Goal: Use online tool/utility: Use online tool/utility

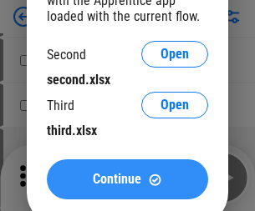
click at [127, 179] on span "Continue" at bounding box center [117, 179] width 48 height 13
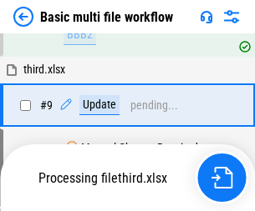
scroll to position [581, 0]
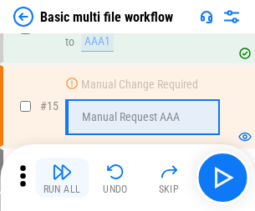
click at [62, 178] on img "button" at bounding box center [62, 172] width 20 height 20
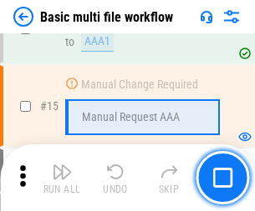
scroll to position [1111, 0]
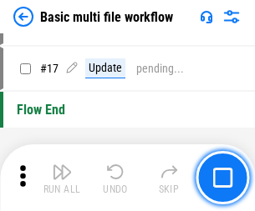
click at [62, 178] on img "button" at bounding box center [62, 172] width 20 height 20
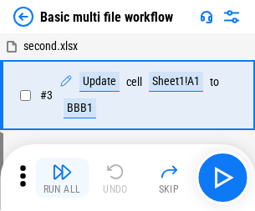
click at [62, 178] on img "button" at bounding box center [62, 172] width 20 height 20
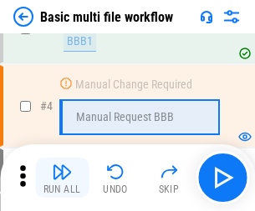
click at [62, 178] on img "button" at bounding box center [62, 172] width 20 height 20
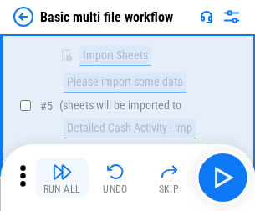
click at [62, 178] on img "button" at bounding box center [62, 172] width 20 height 20
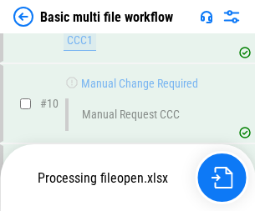
scroll to position [782, 0]
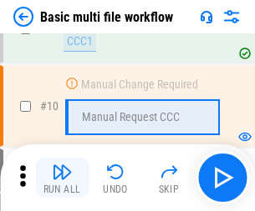
click at [62, 178] on img "button" at bounding box center [62, 172] width 20 height 20
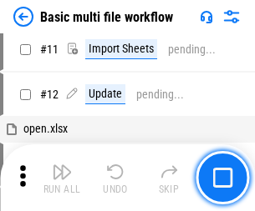
click at [62, 178] on img "button" at bounding box center [62, 172] width 20 height 20
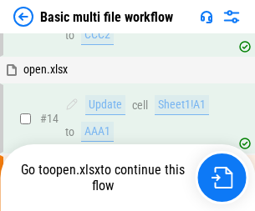
scroll to position [873, 0]
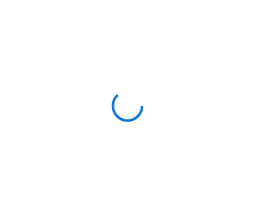
scroll to position [6, 0]
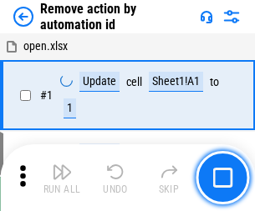
scroll to position [62, 0]
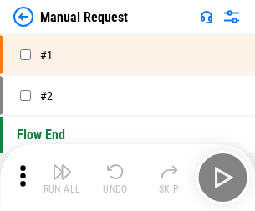
click at [62, 178] on img "button" at bounding box center [62, 172] width 20 height 20
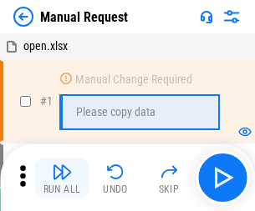
click at [62, 178] on img "button" at bounding box center [62, 172] width 20 height 20
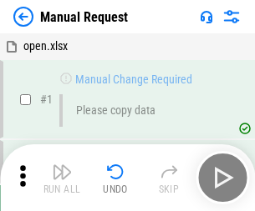
scroll to position [57, 0]
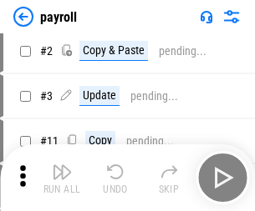
click at [62, 178] on img "button" at bounding box center [62, 172] width 20 height 20
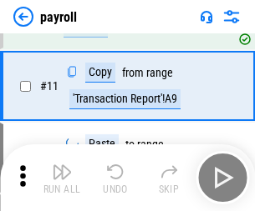
scroll to position [121, 0]
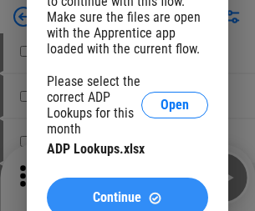
click at [127, 191] on span "Continue" at bounding box center [117, 197] width 48 height 13
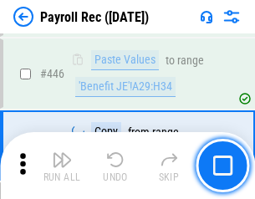
scroll to position [8562, 0]
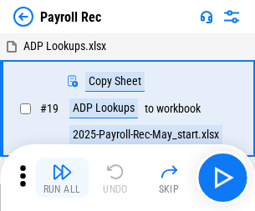
click at [62, 178] on img "button" at bounding box center [62, 172] width 20 height 20
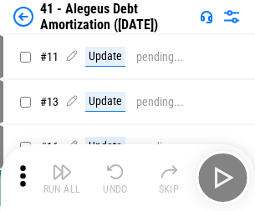
click at [62, 178] on img "button" at bounding box center [62, 172] width 20 height 20
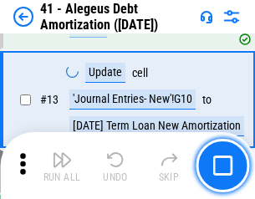
scroll to position [206, 0]
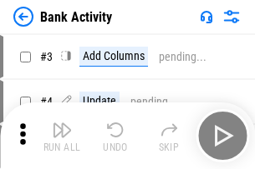
click at [62, 136] on img "button" at bounding box center [62, 130] width 20 height 20
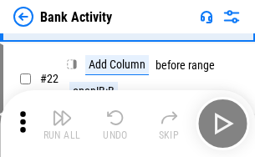
scroll to position [447, 0]
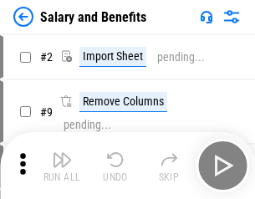
click at [62, 165] on img "button" at bounding box center [62, 159] width 20 height 20
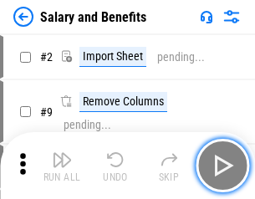
scroll to position [23, 0]
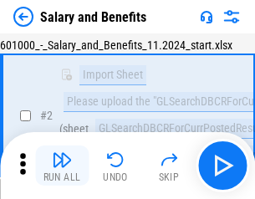
click at [62, 165] on img "button" at bounding box center [62, 159] width 20 height 20
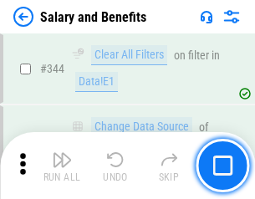
scroll to position [7815, 0]
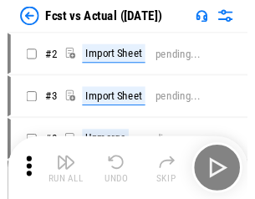
scroll to position [22, 0]
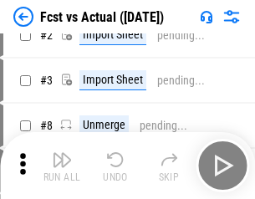
click at [62, 165] on img "button" at bounding box center [62, 159] width 20 height 20
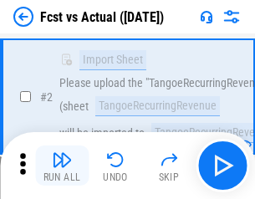
click at [62, 165] on img "button" at bounding box center [62, 159] width 20 height 20
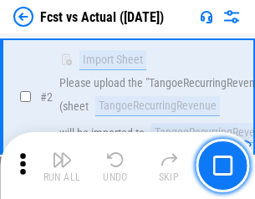
scroll to position [156, 0]
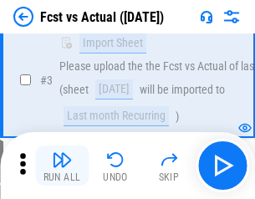
click at [62, 165] on img "button" at bounding box center [62, 159] width 20 height 20
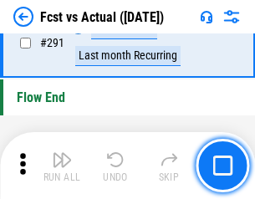
scroll to position [7899, 0]
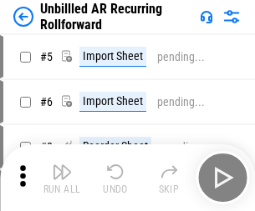
click at [62, 165] on img "button" at bounding box center [62, 172] width 20 height 20
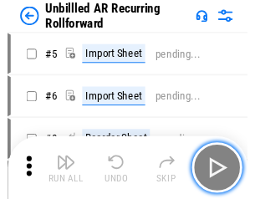
scroll to position [36, 0]
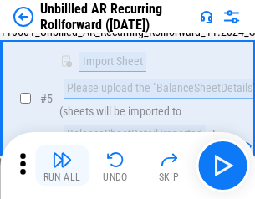
click at [62, 165] on img "button" at bounding box center [62, 159] width 20 height 20
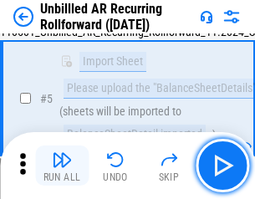
scroll to position [157, 0]
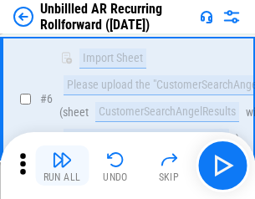
click at [62, 165] on img "button" at bounding box center [62, 159] width 20 height 20
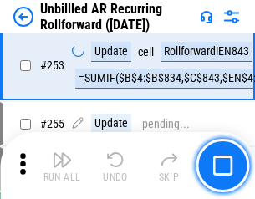
scroll to position [5669, 0]
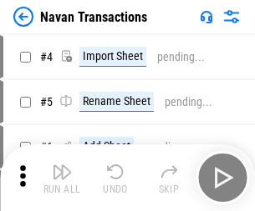
click at [62, 165] on img "button" at bounding box center [62, 172] width 20 height 20
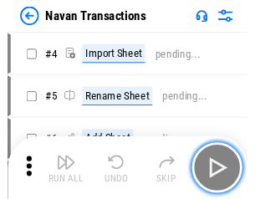
scroll to position [27, 0]
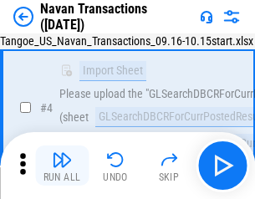
click at [62, 165] on img "button" at bounding box center [62, 159] width 20 height 20
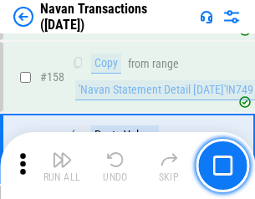
scroll to position [5411, 0]
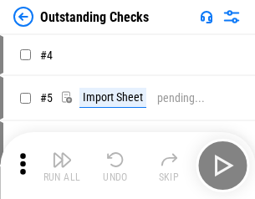
click at [62, 165] on img "button" at bounding box center [62, 159] width 20 height 20
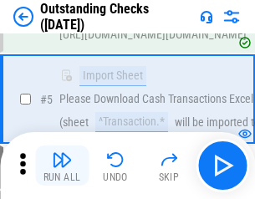
click at [62, 165] on img "button" at bounding box center [62, 159] width 20 height 20
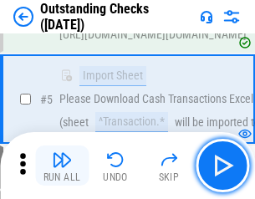
scroll to position [174, 0]
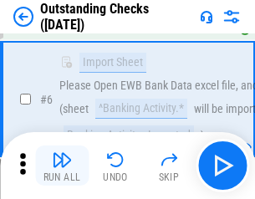
click at [62, 165] on img "button" at bounding box center [62, 159] width 20 height 20
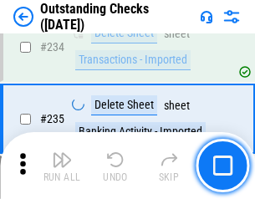
scroll to position [5068, 0]
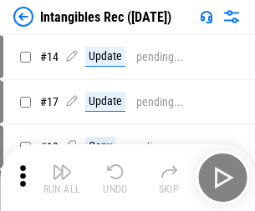
click at [62, 178] on img "button" at bounding box center [62, 172] width 20 height 20
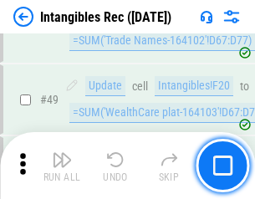
scroll to position [650, 0]
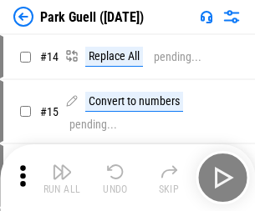
click at [62, 165] on img "button" at bounding box center [62, 172] width 20 height 20
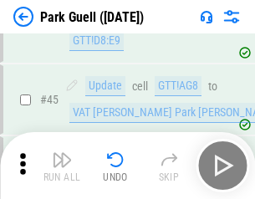
scroll to position [2087, 0]
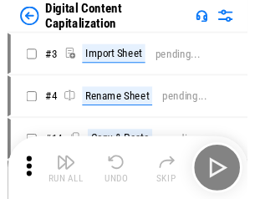
scroll to position [36, 0]
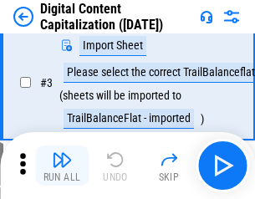
click at [62, 165] on img "button" at bounding box center [62, 159] width 20 height 20
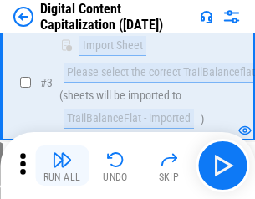
click at [62, 165] on img "button" at bounding box center [62, 159] width 20 height 20
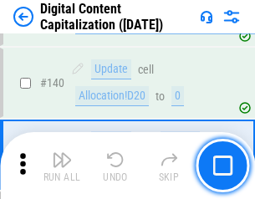
scroll to position [1758, 0]
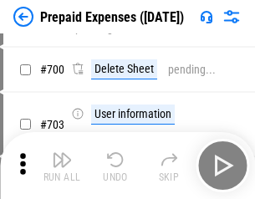
click at [62, 165] on img "button" at bounding box center [62, 159] width 20 height 20
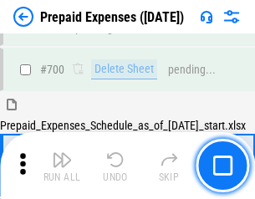
scroll to position [4491, 0]
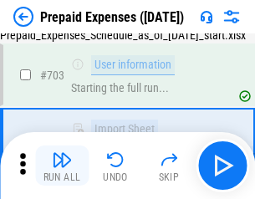
click at [62, 165] on img "button" at bounding box center [62, 159] width 20 height 20
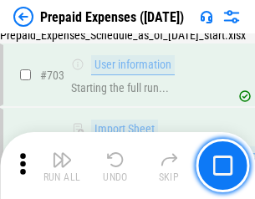
scroll to position [4589, 0]
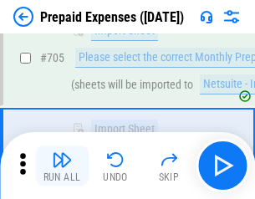
click at [62, 165] on img "button" at bounding box center [62, 159] width 20 height 20
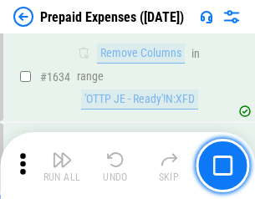
scroll to position [16250, 0]
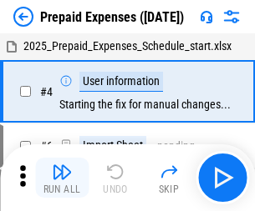
click at [62, 178] on img "button" at bounding box center [62, 172] width 20 height 20
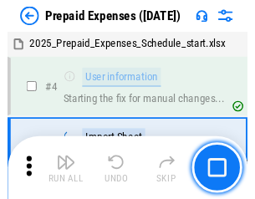
scroll to position [73, 0]
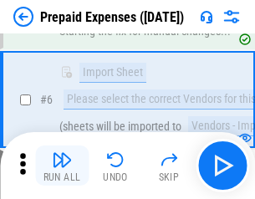
click at [62, 165] on img "button" at bounding box center [62, 159] width 20 height 20
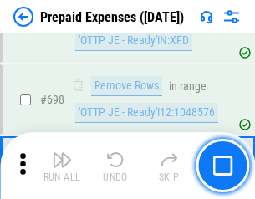
scroll to position [5812, 0]
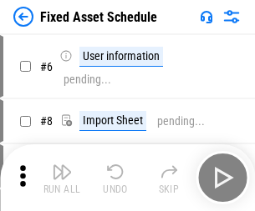
click at [62, 178] on img "button" at bounding box center [62, 172] width 20 height 20
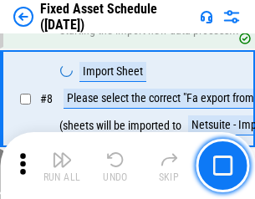
click at [62, 165] on img "button" at bounding box center [62, 159] width 20 height 20
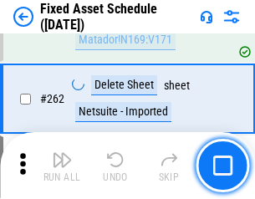
scroll to position [5319, 0]
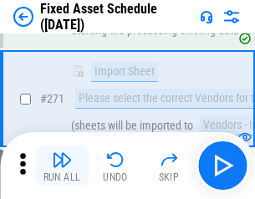
click at [62, 165] on img "button" at bounding box center [62, 159] width 20 height 20
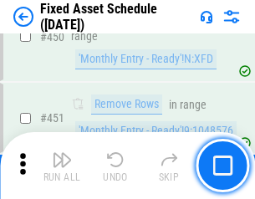
scroll to position [7461, 0]
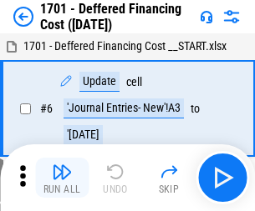
click at [62, 178] on img "button" at bounding box center [62, 172] width 20 height 20
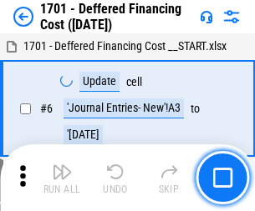
scroll to position [200, 0]
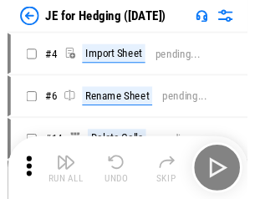
scroll to position [3, 0]
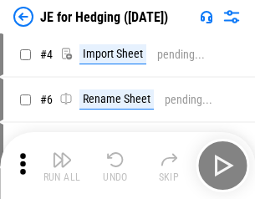
click at [62, 165] on img "button" at bounding box center [62, 159] width 20 height 20
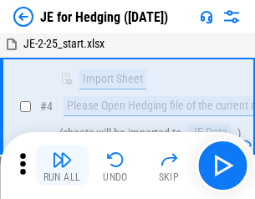
click at [62, 165] on img "button" at bounding box center [62, 159] width 20 height 20
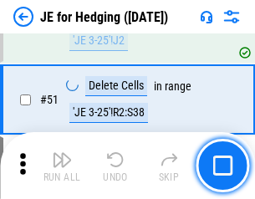
scroll to position [1081, 0]
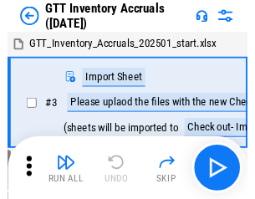
scroll to position [3, 0]
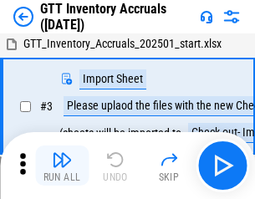
click at [62, 165] on img "button" at bounding box center [62, 159] width 20 height 20
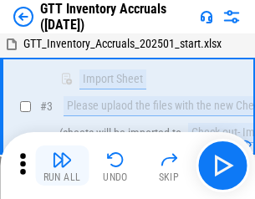
click at [62, 165] on img "button" at bounding box center [62, 159] width 20 height 20
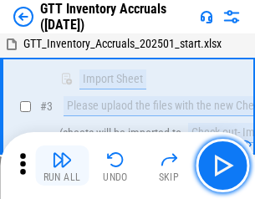
scroll to position [108, 0]
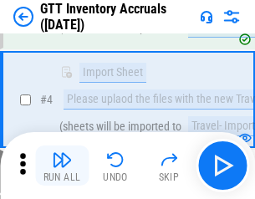
click at [62, 165] on img "button" at bounding box center [62, 159] width 20 height 20
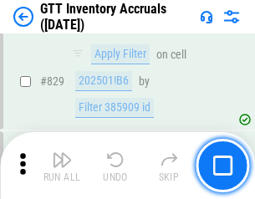
scroll to position [12668, 0]
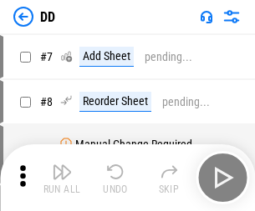
click at [62, 178] on img "button" at bounding box center [62, 172] width 20 height 20
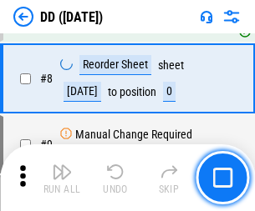
scroll to position [161, 0]
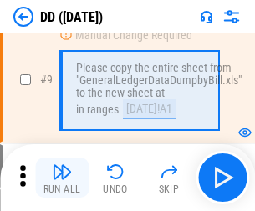
click at [62, 178] on img "button" at bounding box center [62, 172] width 20 height 20
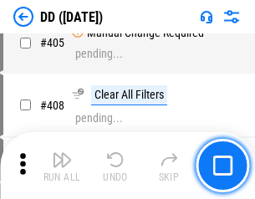
scroll to position [7467, 0]
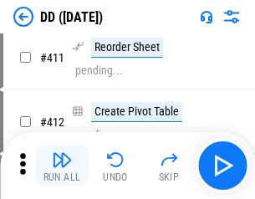
click at [62, 165] on img "button" at bounding box center [62, 159] width 20 height 20
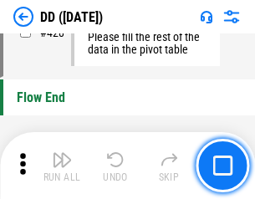
scroll to position [7988, 0]
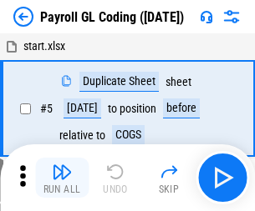
click at [62, 178] on img "button" at bounding box center [62, 172] width 20 height 20
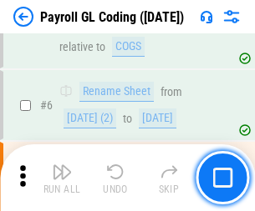
scroll to position [200, 0]
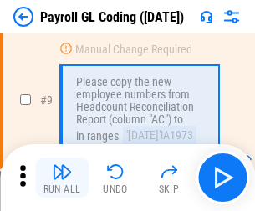
click at [62, 178] on img "button" at bounding box center [62, 172] width 20 height 20
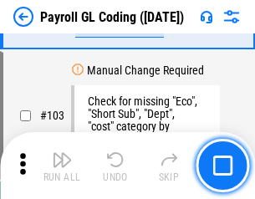
scroll to position [3916, 0]
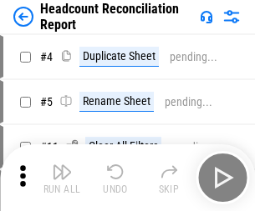
click at [62, 178] on img "button" at bounding box center [62, 172] width 20 height 20
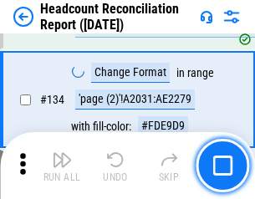
scroll to position [2006, 0]
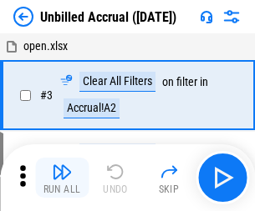
click at [62, 178] on img "button" at bounding box center [62, 172] width 20 height 20
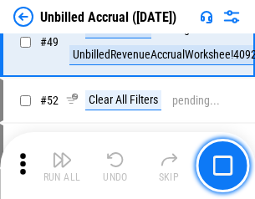
scroll to position [1514, 0]
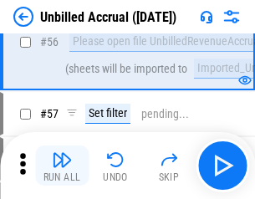
click at [62, 165] on img "button" at bounding box center [62, 159] width 20 height 20
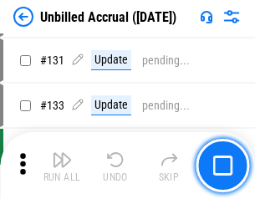
scroll to position [4971, 0]
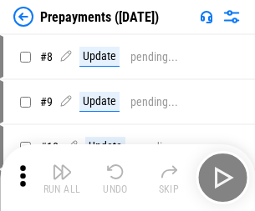
click at [62, 178] on img "button" at bounding box center [62, 172] width 20 height 20
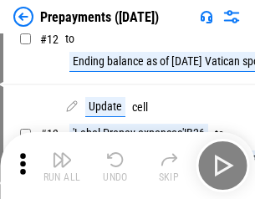
scroll to position [104, 0]
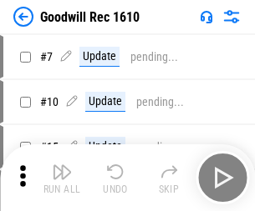
click at [62, 178] on img "button" at bounding box center [62, 172] width 20 height 20
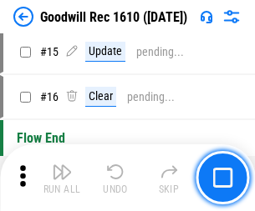
scroll to position [285, 0]
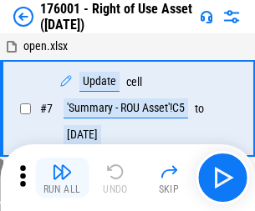
click at [62, 178] on img "button" at bounding box center [62, 172] width 20 height 20
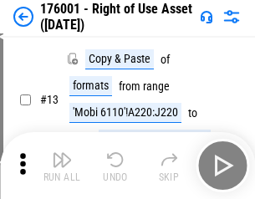
scroll to position [108, 0]
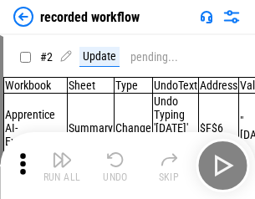
click at [62, 165] on img "button" at bounding box center [62, 159] width 20 height 20
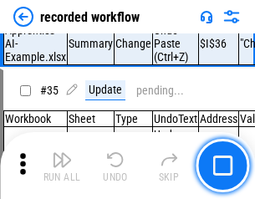
scroll to position [5217, 0]
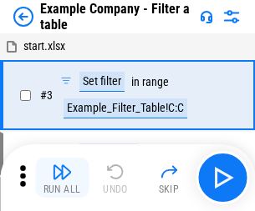
click at [62, 178] on img "button" at bounding box center [62, 172] width 20 height 20
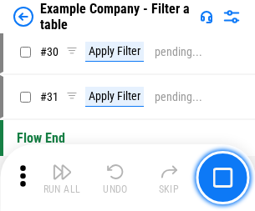
scroll to position [1527, 0]
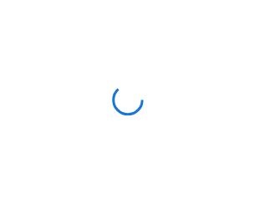
scroll to position [26, 0]
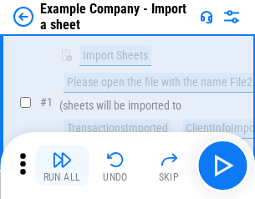
click at [62, 165] on img "button" at bounding box center [62, 159] width 20 height 20
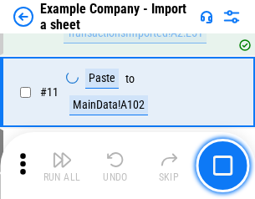
scroll to position [369, 0]
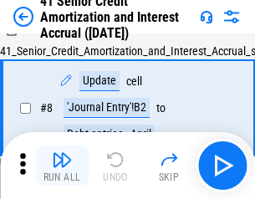
click at [62, 165] on img "button" at bounding box center [62, 159] width 20 height 20
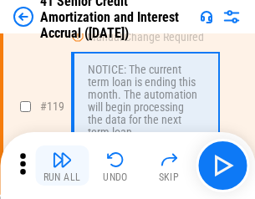
click at [62, 165] on img "button" at bounding box center [62, 159] width 20 height 20
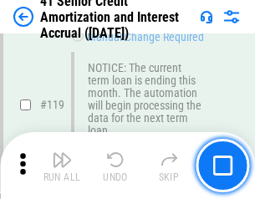
scroll to position [1575, 0]
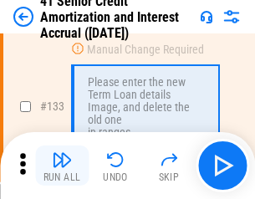
click at [62, 165] on img "button" at bounding box center [62, 159] width 20 height 20
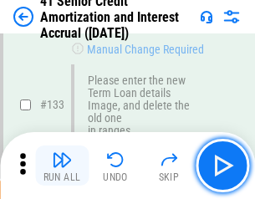
scroll to position [1744, 0]
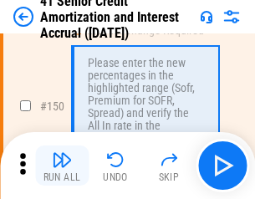
click at [62, 165] on img "button" at bounding box center [62, 159] width 20 height 20
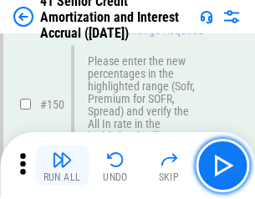
scroll to position [1919, 0]
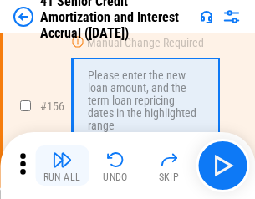
click at [62, 165] on img "button" at bounding box center [62, 159] width 20 height 20
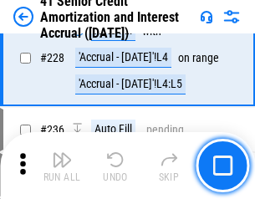
scroll to position [3738, 0]
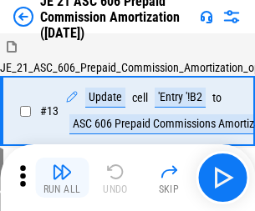
click at [62, 165] on img "button" at bounding box center [62, 172] width 20 height 20
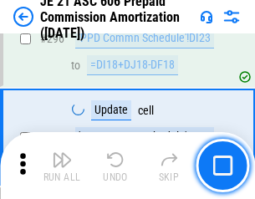
scroll to position [3071, 0]
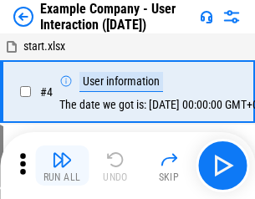
click at [62, 165] on img "button" at bounding box center [62, 159] width 20 height 20
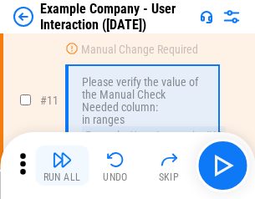
click at [62, 165] on img "button" at bounding box center [62, 159] width 20 height 20
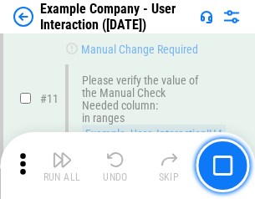
scroll to position [361, 0]
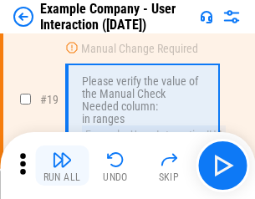
click at [62, 165] on img "button" at bounding box center [62, 159] width 20 height 20
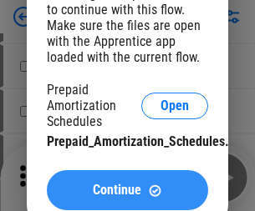
click at [127, 190] on span "Continue" at bounding box center [117, 190] width 48 height 13
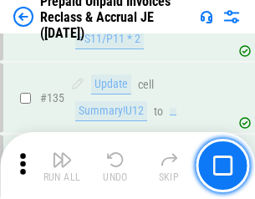
scroll to position [2163, 0]
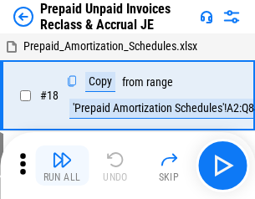
click at [62, 165] on img "button" at bounding box center [62, 159] width 20 height 20
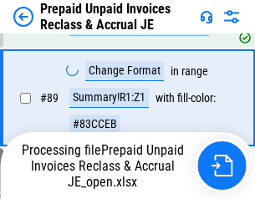
scroll to position [1362, 0]
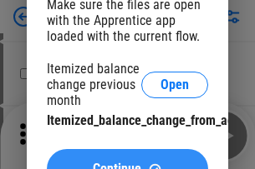
click at [127, 163] on span "Continue" at bounding box center [117, 169] width 48 height 13
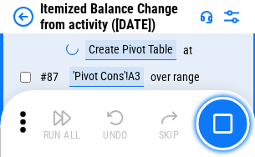
scroll to position [1632, 0]
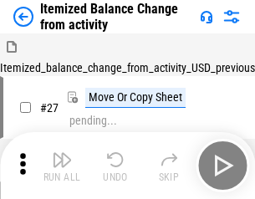
scroll to position [26, 0]
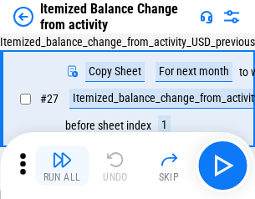
click at [62, 165] on img "button" at bounding box center [62, 159] width 20 height 20
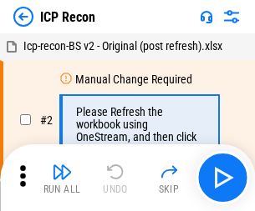
scroll to position [8, 0]
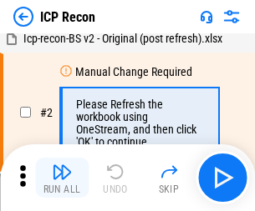
click at [62, 178] on img "button" at bounding box center [62, 172] width 20 height 20
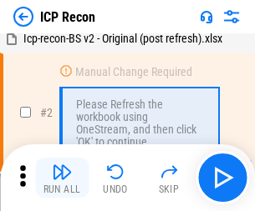
click at [62, 178] on img "button" at bounding box center [62, 172] width 20 height 20
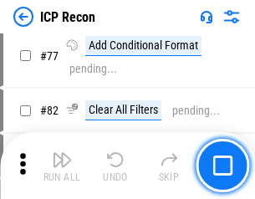
scroll to position [1500, 0]
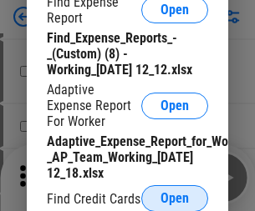
click at [174, 198] on span "Open" at bounding box center [174, 198] width 28 height 13
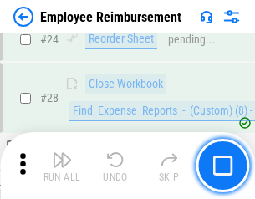
scroll to position [780, 0]
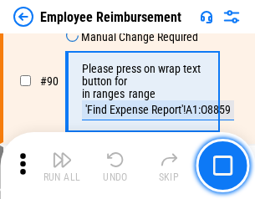
click at [62, 165] on img "button" at bounding box center [62, 159] width 20 height 20
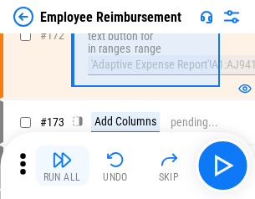
click at [62, 165] on img "button" at bounding box center [62, 159] width 20 height 20
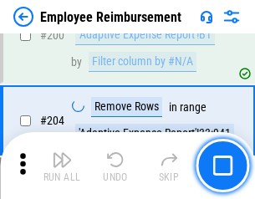
scroll to position [4223, 0]
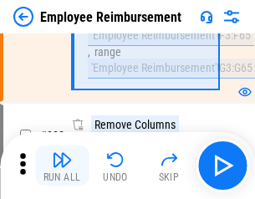
click at [62, 165] on img "button" at bounding box center [62, 159] width 20 height 20
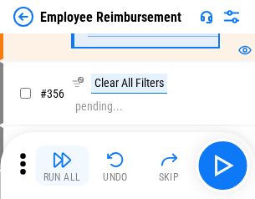
click at [62, 165] on img "button" at bounding box center [62, 159] width 20 height 20
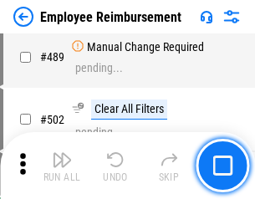
scroll to position [10608, 0]
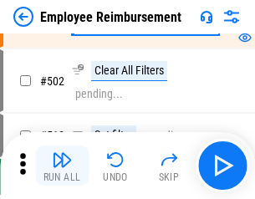
click at [62, 165] on img "button" at bounding box center [62, 159] width 20 height 20
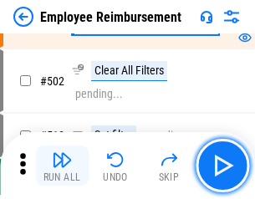
click at [62, 165] on img "button" at bounding box center [62, 159] width 20 height 20
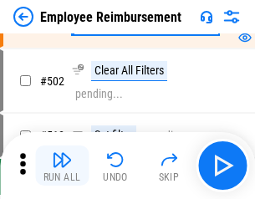
click at [62, 165] on img "button" at bounding box center [62, 159] width 20 height 20
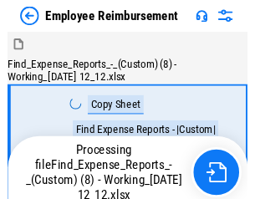
scroll to position [57, 0]
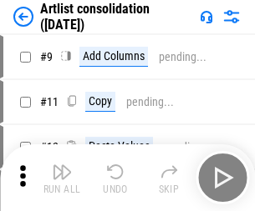
click at [62, 178] on img "button" at bounding box center [62, 172] width 20 height 20
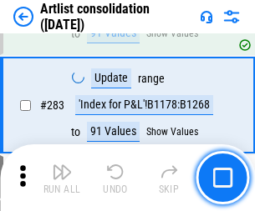
scroll to position [6903, 0]
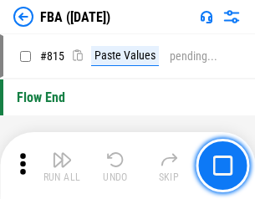
scroll to position [14941, 0]
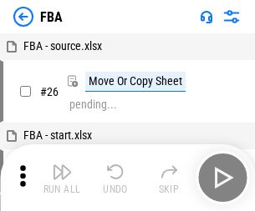
scroll to position [17, 0]
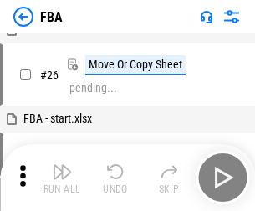
click at [62, 178] on img "button" at bounding box center [62, 172] width 20 height 20
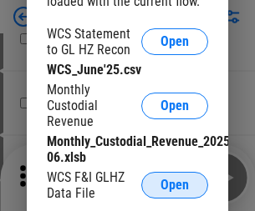
click at [174, 185] on span "Open" at bounding box center [174, 185] width 28 height 13
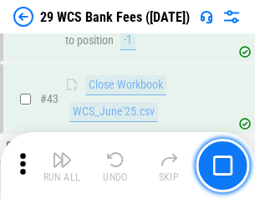
scroll to position [682, 0]
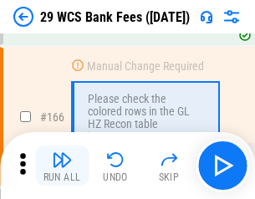
click at [62, 165] on img "button" at bounding box center [62, 159] width 20 height 20
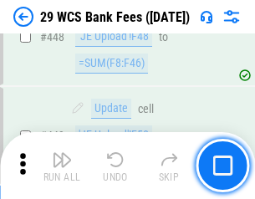
scroll to position [8082, 0]
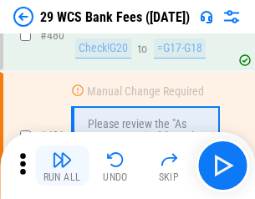
click at [62, 165] on img "button" at bounding box center [62, 159] width 20 height 20
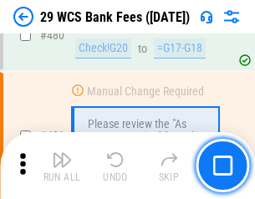
scroll to position [8606, 0]
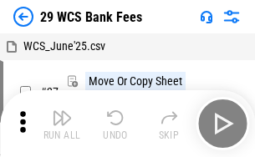
scroll to position [30, 0]
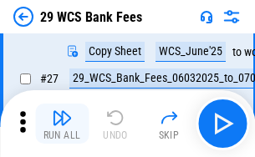
click at [62, 124] on img "button" at bounding box center [62, 118] width 20 height 20
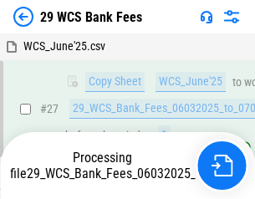
scroll to position [333, 0]
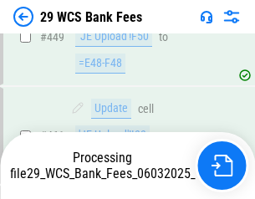
scroll to position [8219, 0]
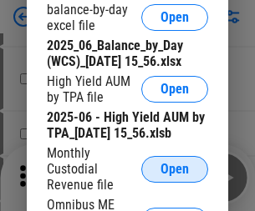
click at [174, 176] on span "Open" at bounding box center [174, 169] width 28 height 13
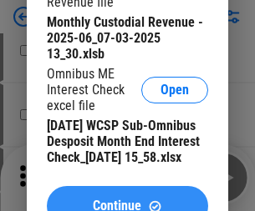
click at [127, 199] on span "Continue" at bounding box center [117, 205] width 48 height 13
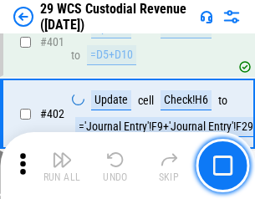
scroll to position [7730, 0]
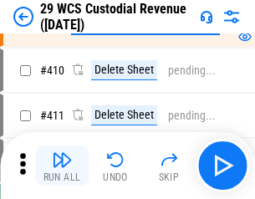
click at [62, 165] on img "button" at bounding box center [62, 159] width 20 height 20
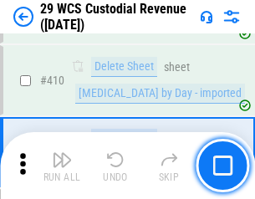
scroll to position [7971, 0]
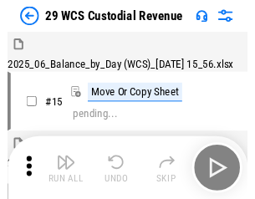
scroll to position [40, 0]
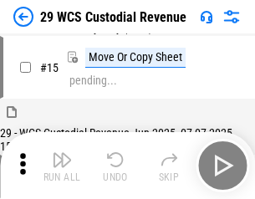
click at [62, 165] on img "button" at bounding box center [62, 159] width 20 height 20
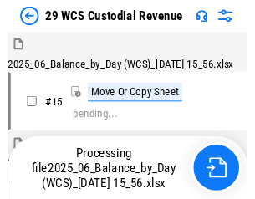
scroll to position [40, 0]
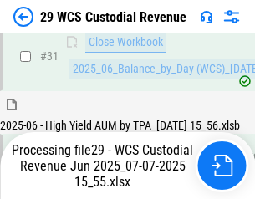
scroll to position [857, 0]
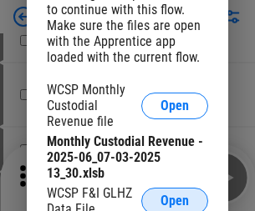
click at [174, 198] on span "Open" at bounding box center [174, 200] width 28 height 13
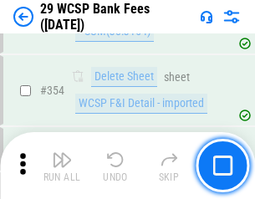
scroll to position [5548, 0]
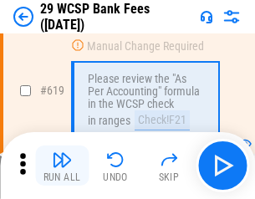
click at [62, 165] on img "button" at bounding box center [62, 159] width 20 height 20
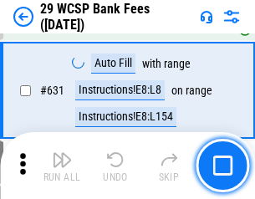
scroll to position [9620, 0]
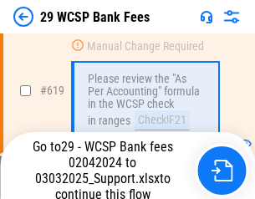
scroll to position [9293, 0]
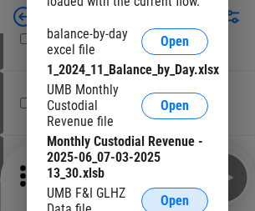
click at [174, 198] on span "Open" at bounding box center [174, 200] width 28 height 13
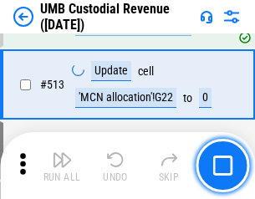
scroll to position [8073, 0]
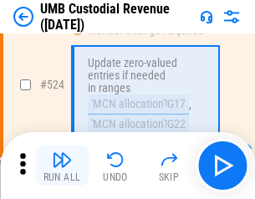
click at [62, 165] on img "button" at bounding box center [62, 159] width 20 height 20
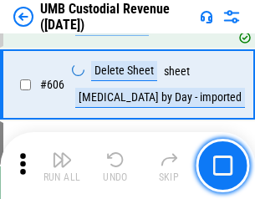
scroll to position [9634, 0]
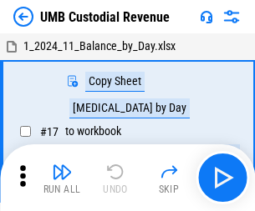
scroll to position [13, 0]
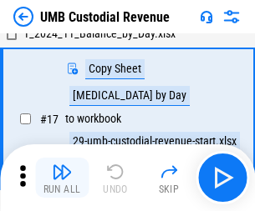
click at [62, 178] on img "button" at bounding box center [62, 172] width 20 height 20
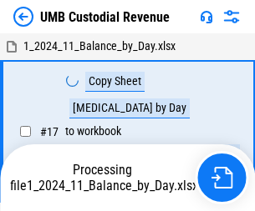
scroll to position [13, 0]
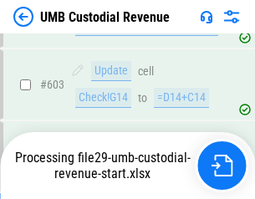
scroll to position [9524, 0]
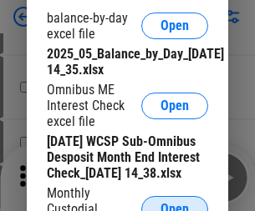
click at [174, 203] on span "Open" at bounding box center [174, 209] width 28 height 13
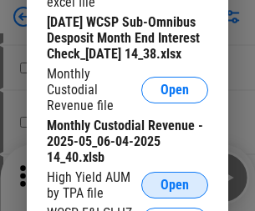
click at [174, 192] on span "Open" at bounding box center [174, 185] width 28 height 13
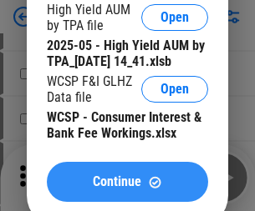
click at [127, 189] on span "Continue" at bounding box center [117, 181] width 48 height 13
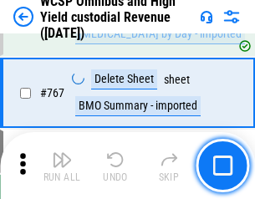
scroll to position [13600, 0]
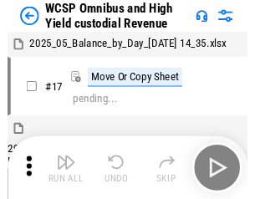
scroll to position [9, 0]
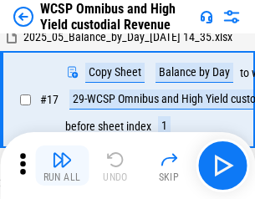
click at [62, 165] on img "button" at bounding box center [62, 159] width 20 height 20
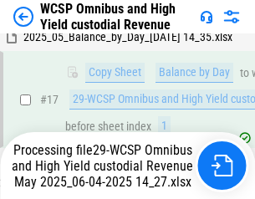
scroll to position [347, 0]
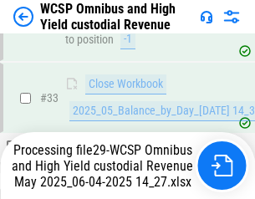
scroll to position [741, 0]
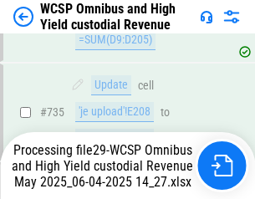
scroll to position [13418, 0]
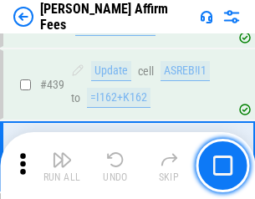
scroll to position [3839, 0]
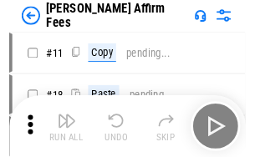
scroll to position [17, 0]
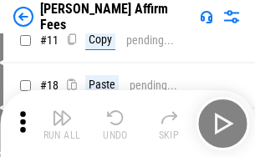
click at [62, 124] on img "button" at bounding box center [62, 118] width 20 height 20
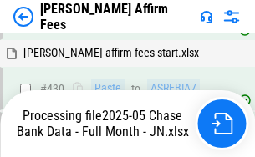
scroll to position [4377, 0]
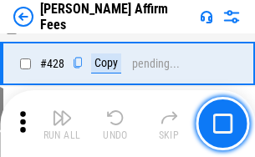
scroll to position [3337, 0]
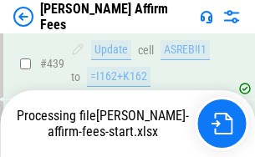
scroll to position [4377, 0]
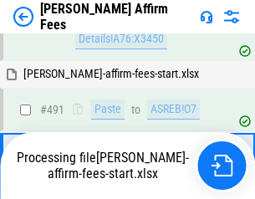
scroll to position [4453, 0]
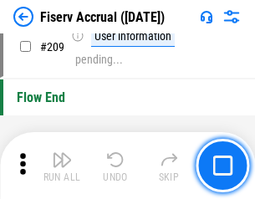
scroll to position [5183, 0]
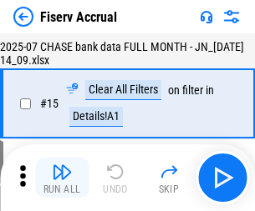
click at [62, 178] on img "button" at bounding box center [62, 172] width 20 height 20
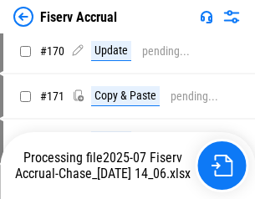
scroll to position [4499, 0]
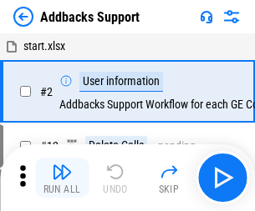
click at [62, 165] on img "button" at bounding box center [62, 172] width 20 height 20
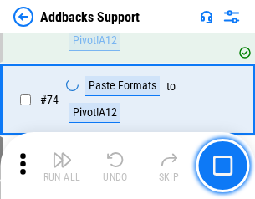
scroll to position [1215, 0]
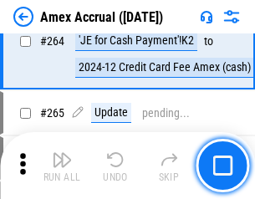
scroll to position [4888, 0]
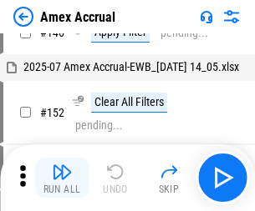
click at [62, 178] on img "button" at bounding box center [62, 172] width 20 height 20
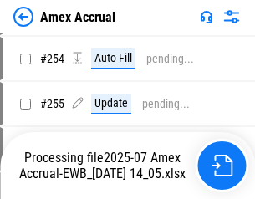
scroll to position [4973, 0]
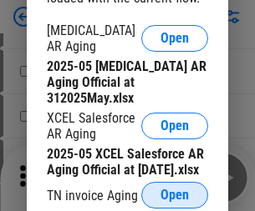
click at [174, 190] on span "Open" at bounding box center [174, 195] width 28 height 13
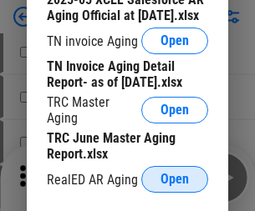
click at [174, 174] on span "Open" at bounding box center [174, 179] width 28 height 13
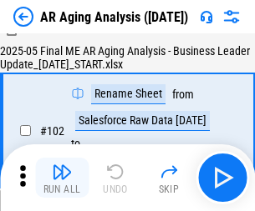
click at [62, 178] on img "button" at bounding box center [62, 172] width 20 height 20
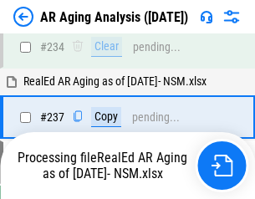
scroll to position [2587, 0]
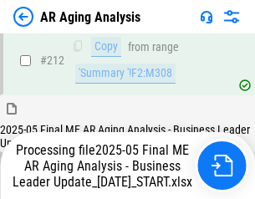
scroll to position [2568, 0]
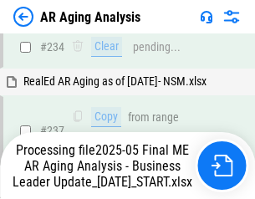
scroll to position [2637, 0]
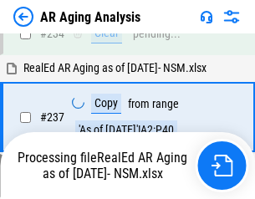
scroll to position [2637, 0]
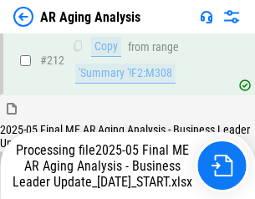
scroll to position [2568, 0]
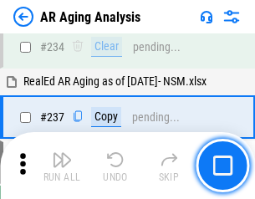
scroll to position [2568, 0]
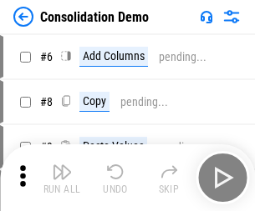
click at [62, 178] on img "button" at bounding box center [62, 172] width 20 height 20
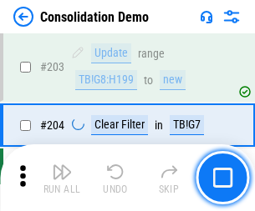
scroll to position [5233, 0]
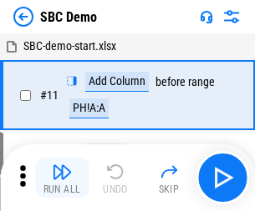
click at [62, 178] on img "button" at bounding box center [62, 172] width 20 height 20
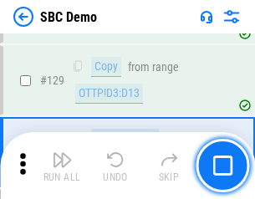
scroll to position [2706, 0]
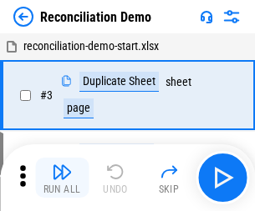
click at [62, 178] on img "button" at bounding box center [62, 172] width 20 height 20
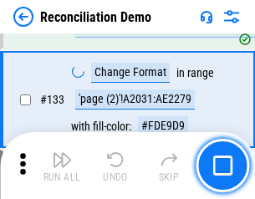
scroll to position [1982, 0]
